Goal: Task Accomplishment & Management: Manage account settings

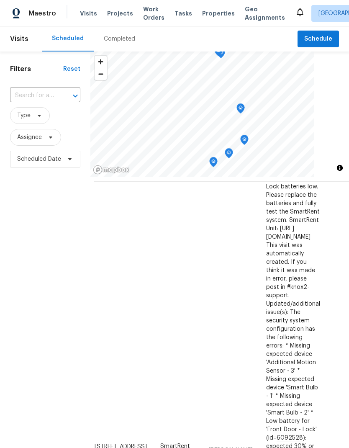
scroll to position [26, 5]
click at [36, 119] on icon at bounding box center [39, 115] width 7 height 7
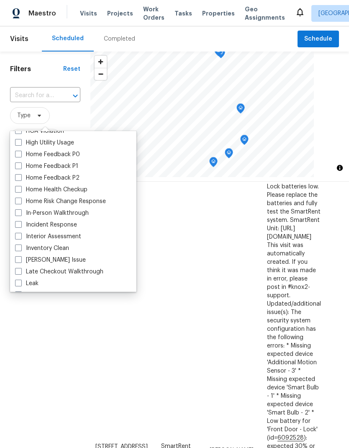
scroll to position [255, 0]
click at [22, 214] on label "In-Person Walkthrough" at bounding box center [52, 212] width 74 height 8
click at [21, 214] on input "In-Person Walkthrough" at bounding box center [17, 210] width 5 height 5
checkbox input "true"
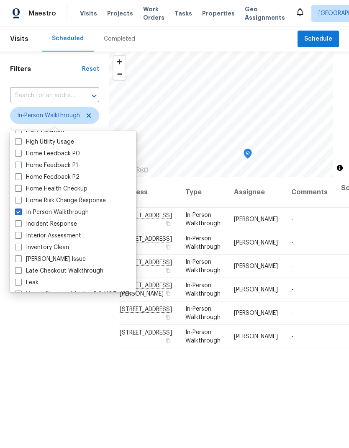
click at [59, 371] on div "Filters Reset ​ In-Person Walkthrough Assignee Scheduled Date" at bounding box center [54, 294] width 109 height 484
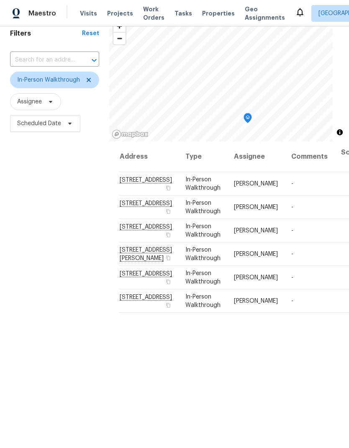
scroll to position [39, 0]
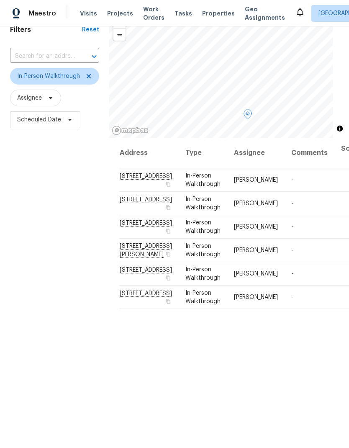
click at [0, 0] on icon at bounding box center [0, 0] width 0 height 0
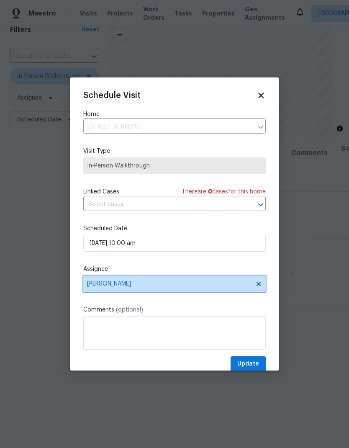
click at [256, 287] on icon at bounding box center [259, 284] width 7 height 7
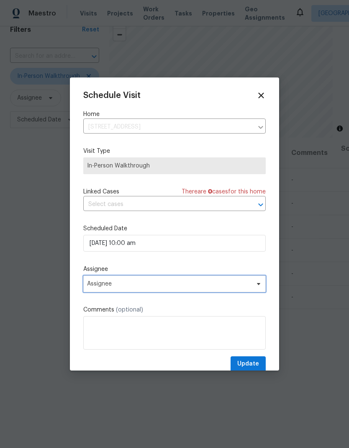
click at [208, 287] on span "Assignee" at bounding box center [169, 284] width 164 height 7
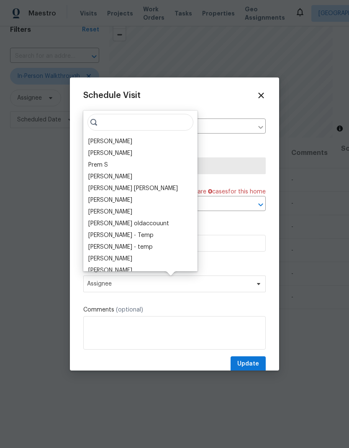
click at [115, 143] on div "Jaime Angulo" at bounding box center [110, 141] width 44 height 8
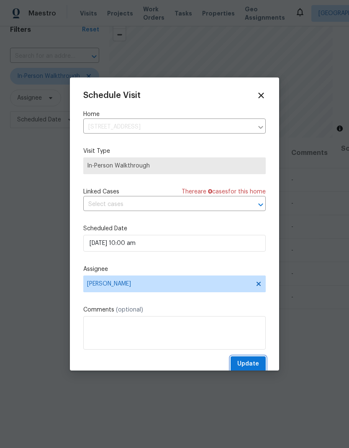
click at [258, 366] on span "Update" at bounding box center [249, 364] width 22 height 10
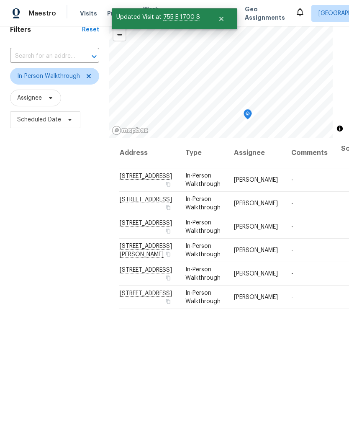
click at [32, 344] on div "Filters Reset ​ In-Person Walkthrough Assignee Scheduled Date" at bounding box center [54, 254] width 109 height 484
click at [28, 219] on div "Filters Reset ​ In-Person Walkthrough Assignee Scheduled Date" at bounding box center [54, 254] width 109 height 484
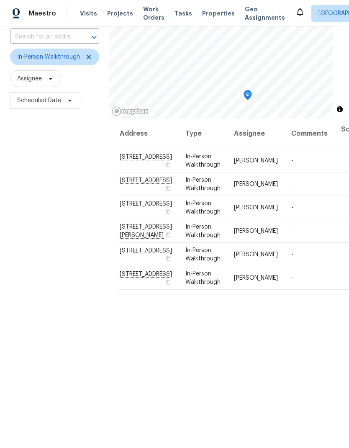
scroll to position [55, 0]
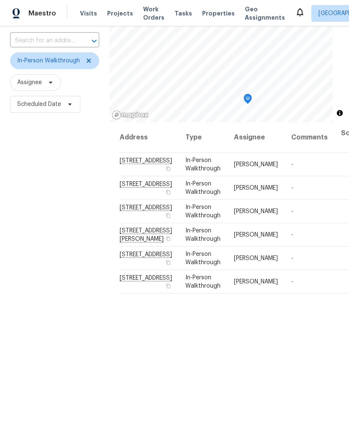
click at [26, 354] on div "Filters Reset ​ In-Person Walkthrough Assignee Scheduled Date" at bounding box center [54, 239] width 109 height 484
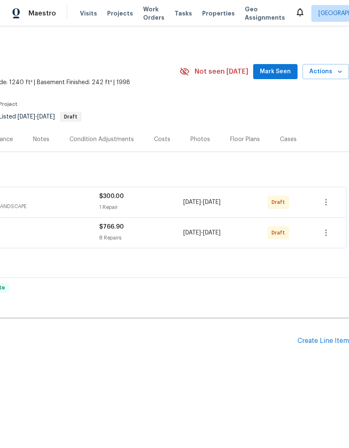
scroll to position [0, 124]
click at [325, 205] on icon "button" at bounding box center [326, 202] width 10 height 10
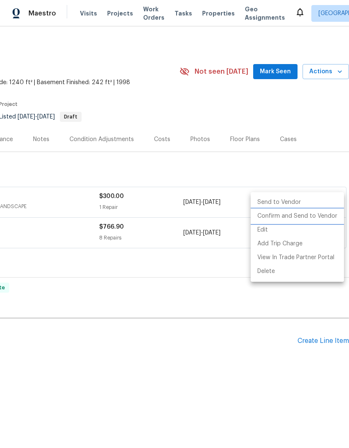
click at [321, 217] on li "Confirm and Send to Vendor" at bounding box center [297, 216] width 93 height 14
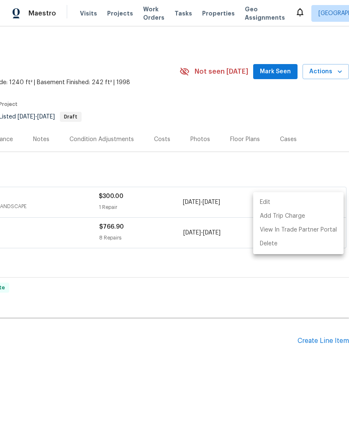
click at [331, 117] on div at bounding box center [174, 224] width 349 height 448
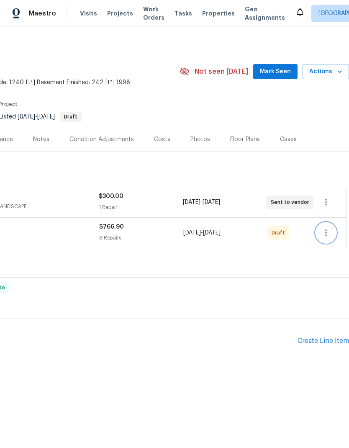
click at [328, 233] on icon "button" at bounding box center [326, 233] width 10 height 10
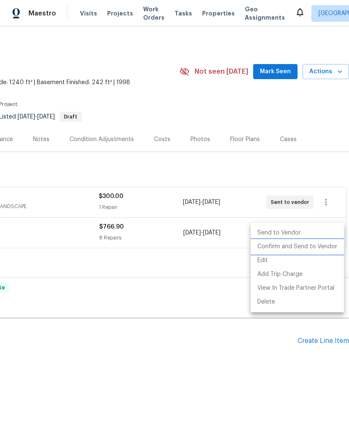
click at [313, 249] on li "Confirm and Send to Vendor" at bounding box center [297, 247] width 93 height 14
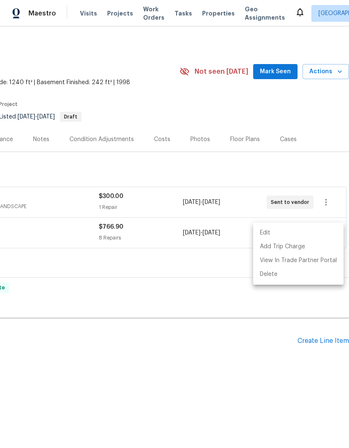
click at [316, 101] on div at bounding box center [174, 224] width 349 height 448
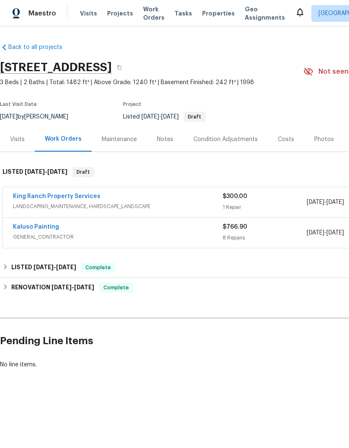
scroll to position [0, 0]
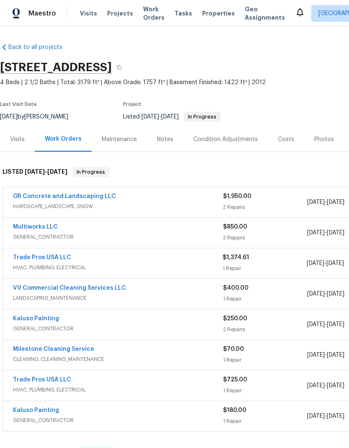
click at [52, 260] on link "Trade Pros USA LLC" at bounding box center [42, 258] width 58 height 6
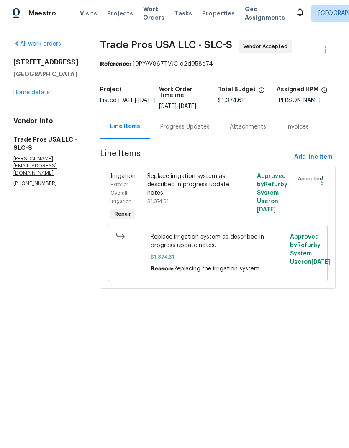
click at [194, 128] on div "Progress Updates" at bounding box center [184, 127] width 49 height 8
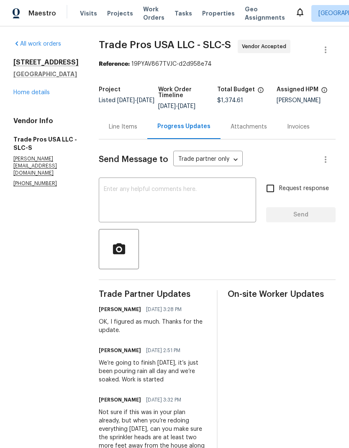
click at [39, 96] on link "Home details" at bounding box center [31, 93] width 36 height 6
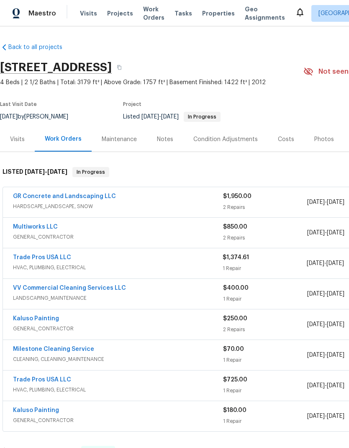
click at [163, 144] on div "Notes" at bounding box center [165, 139] width 16 height 8
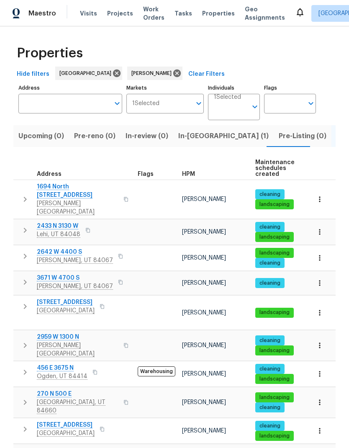
scroll to position [7, 0]
click at [56, 341] on span "[PERSON_NAME][GEOGRAPHIC_DATA]" at bounding box center [78, 349] width 82 height 17
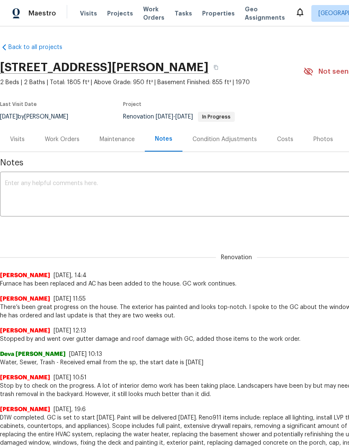
click at [67, 142] on div "Work Orders" at bounding box center [62, 139] width 35 height 8
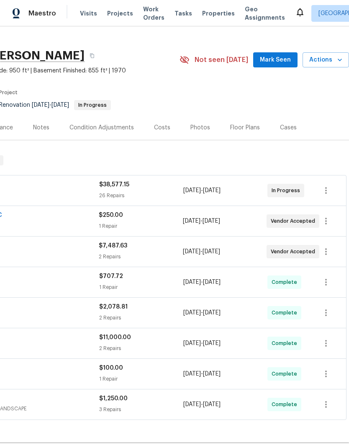
scroll to position [12, 124]
